Goal: Navigation & Orientation: Go to known website

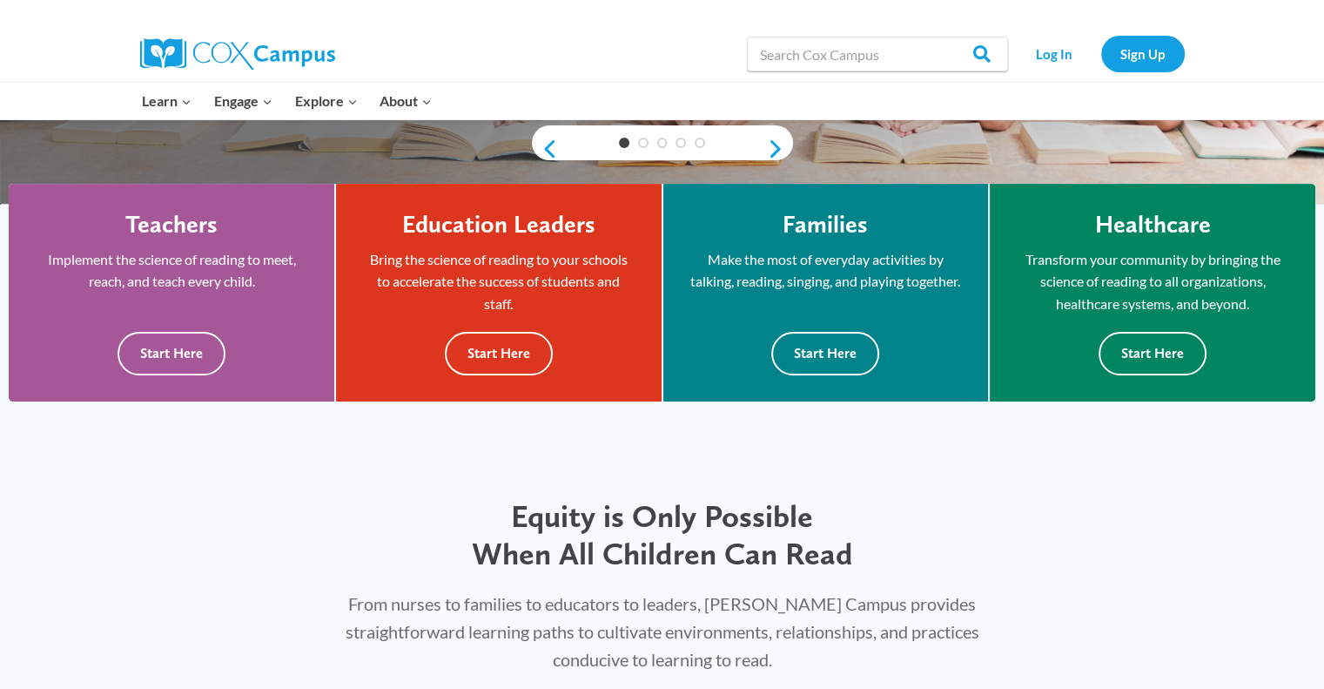
scroll to position [435, 0]
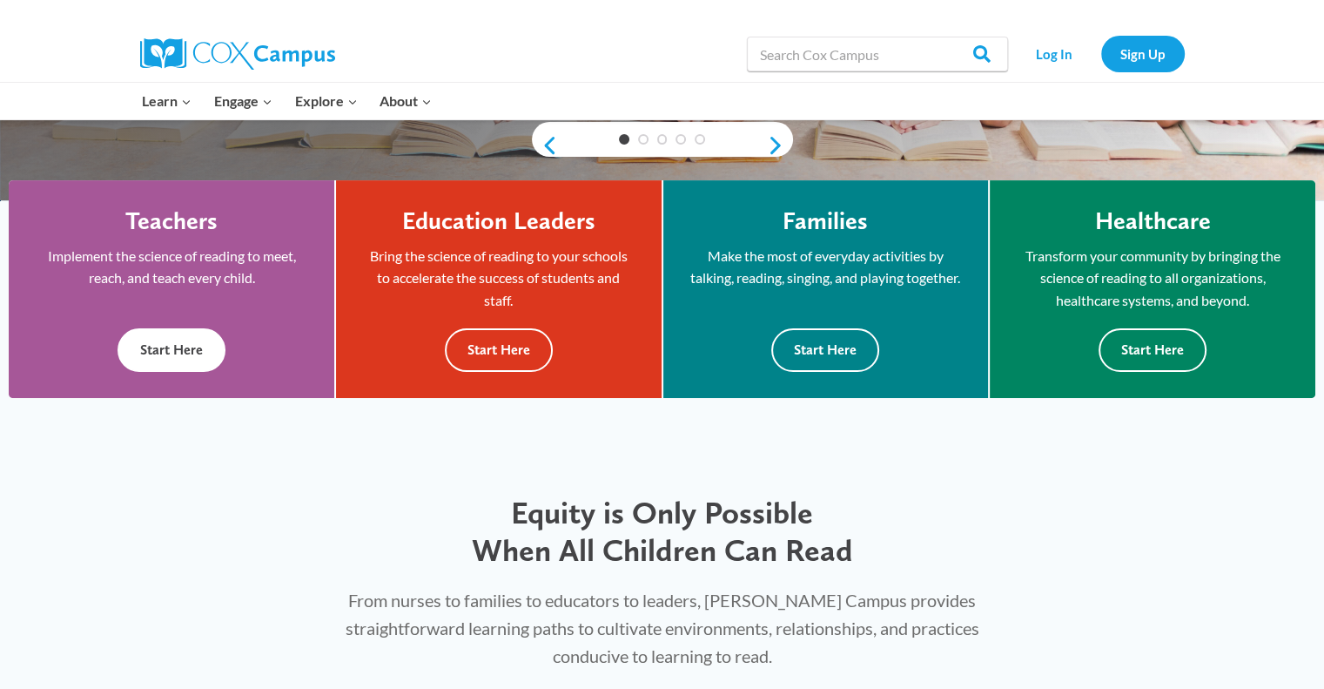
click at [185, 353] on button "Start Here" at bounding box center [172, 349] width 108 height 43
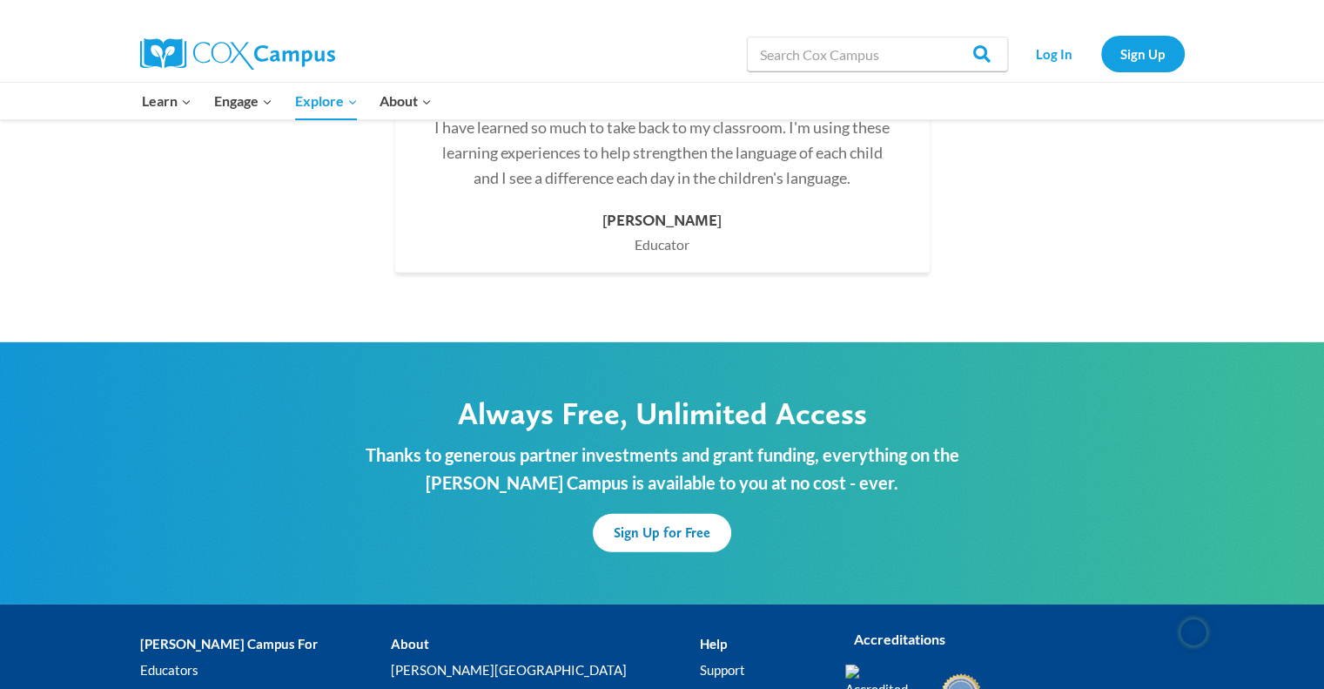
scroll to position [5201, 0]
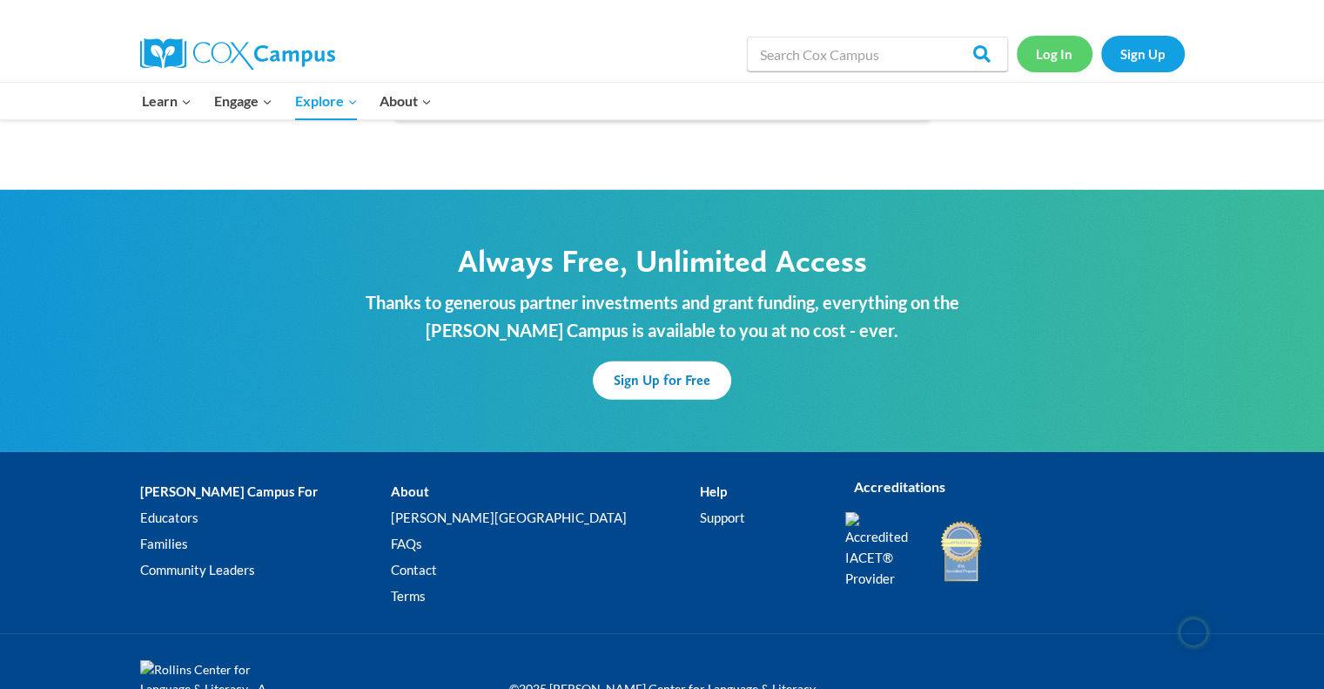
click at [1055, 57] on link "Log In" at bounding box center [1055, 54] width 76 height 36
